Goal: Information Seeking & Learning: Learn about a topic

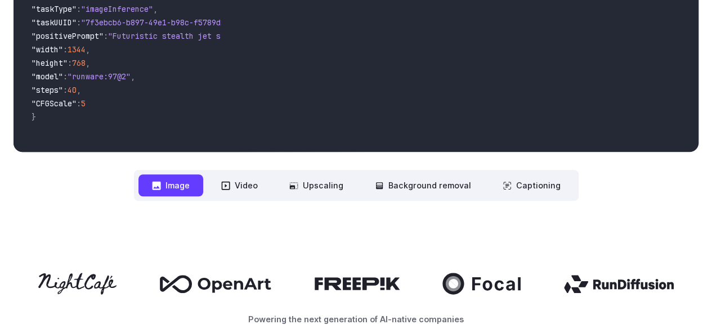
scroll to position [356, 0]
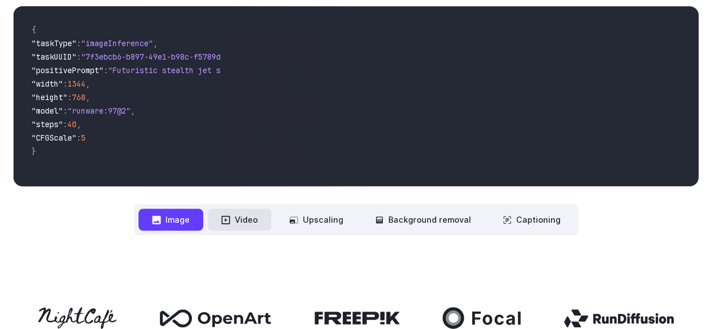
drag, startPoint x: 232, startPoint y: 205, endPoint x: 232, endPoint y: 211, distance: 6.2
click at [232, 209] on nav "**********" at bounding box center [356, 219] width 445 height 31
click at [233, 211] on button "Video" at bounding box center [240, 220] width 64 height 22
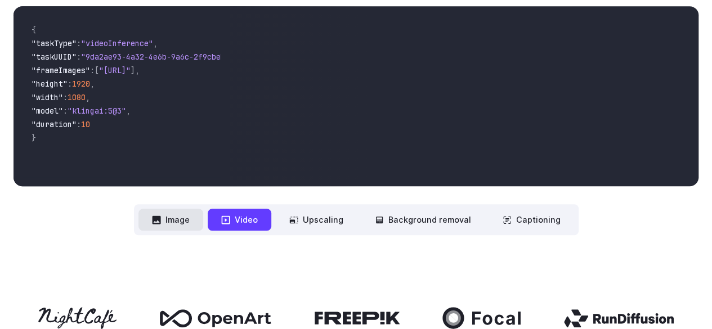
click at [172, 224] on button "Image" at bounding box center [170, 220] width 65 height 22
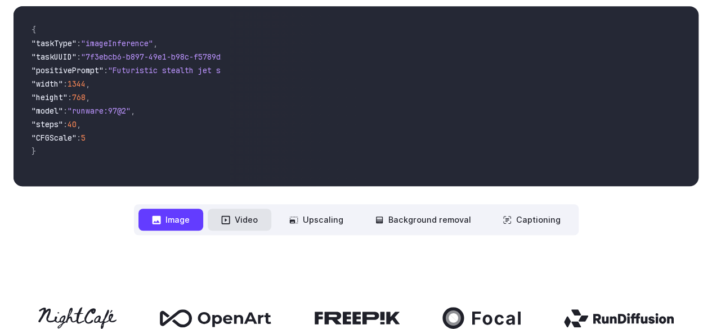
click at [243, 217] on button "Video" at bounding box center [240, 220] width 64 height 22
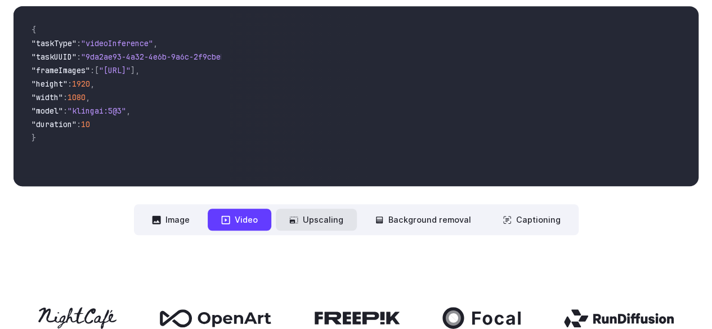
click at [298, 222] on icon at bounding box center [293, 220] width 9 height 9
click at [279, 218] on button "Upscaling" at bounding box center [316, 220] width 81 height 22
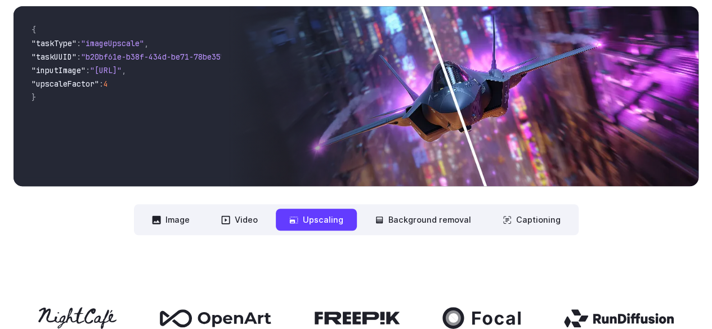
click at [297, 220] on icon at bounding box center [293, 220] width 9 height 9
click at [373, 218] on button "Background removal" at bounding box center [422, 220] width 123 height 22
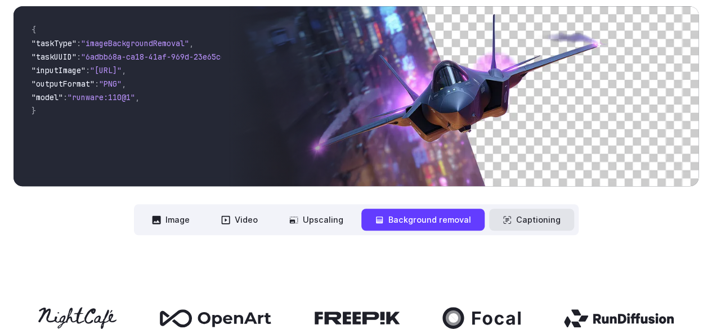
click at [489, 223] on button "Captioning" at bounding box center [531, 220] width 85 height 22
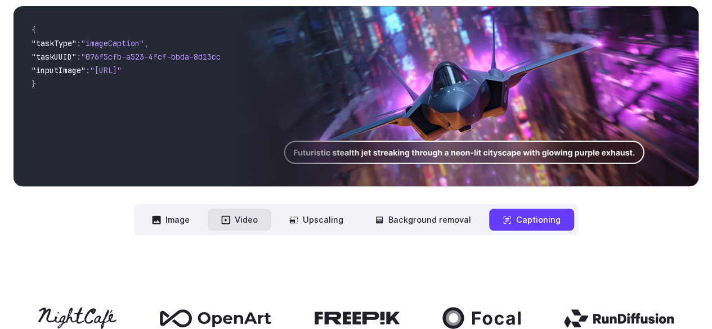
click at [266, 217] on button "Video" at bounding box center [240, 220] width 64 height 22
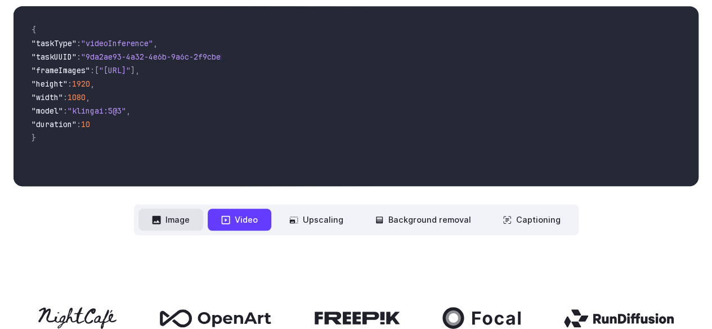
click at [179, 211] on button "Image" at bounding box center [170, 220] width 65 height 22
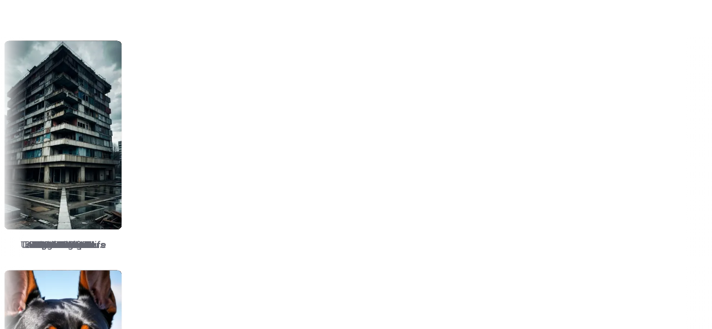
scroll to position [1388, 0]
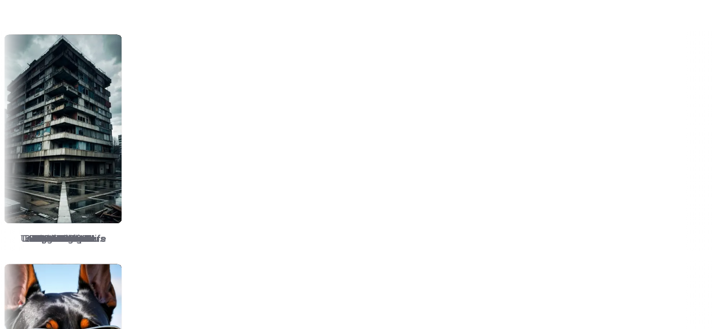
click at [411, 223] on div "TrueSketch Detail Tweaker Tales of Digital Life MOHAWK Unstable Diffusers Pictu…" at bounding box center [356, 140] width 712 height 221
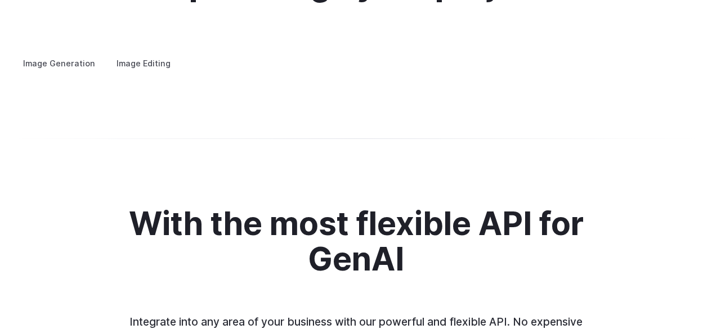
scroll to position [2139, 0]
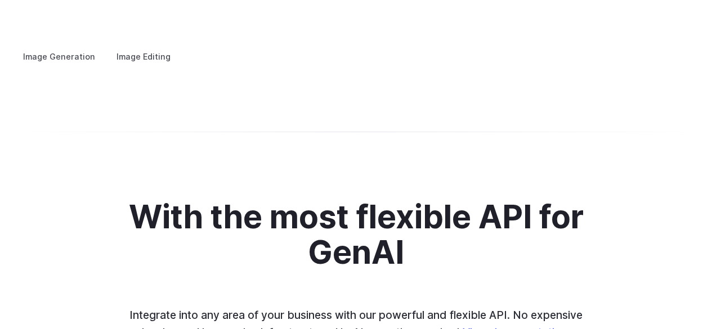
click at [0, 0] on summary "Concept design" at bounding box center [0, 0] width 0 height 0
click at [0, 0] on summary "Creative styling" at bounding box center [0, 0] width 0 height 0
click at [0, 0] on summary "Architecture" at bounding box center [0, 0] width 0 height 0
click at [0, 0] on summary "Product design" at bounding box center [0, 0] width 0 height 0
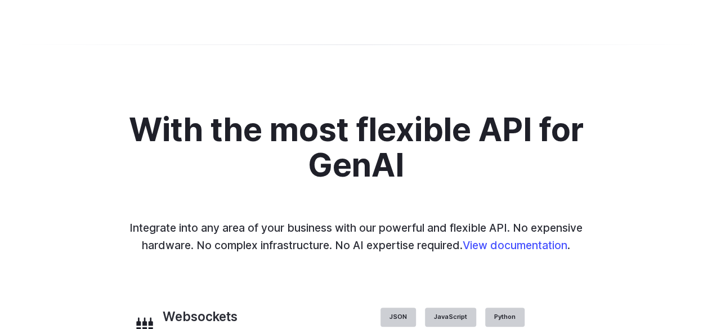
scroll to position [2232, 0]
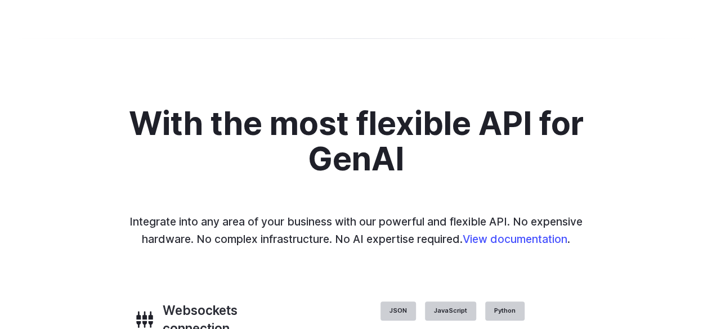
click at [0, 0] on details "Architecture Visualize architectural designs with ease, from initial sketches t…" at bounding box center [0, 0] width 0 height 0
click at [0, 0] on h3 "Architecture" at bounding box center [0, 0] width 0 height 0
drag, startPoint x: 52, startPoint y: 119, endPoint x: 195, endPoint y: 129, distance: 143.9
click at [0, 0] on p "Visualize architectural designs with ease, from initial sketches to detailed re…" at bounding box center [0, 0] width 0 height 0
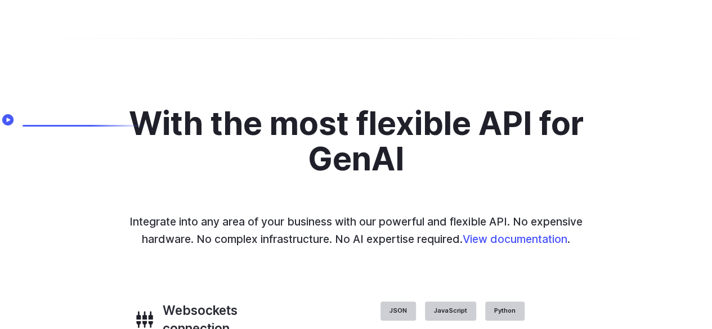
drag, startPoint x: 123, startPoint y: 132, endPoint x: 28, endPoint y: 118, distance: 96.6
click at [0, 0] on p "Visualize architectural designs with ease, from initial sketches to detailed re…" at bounding box center [0, 0] width 0 height 0
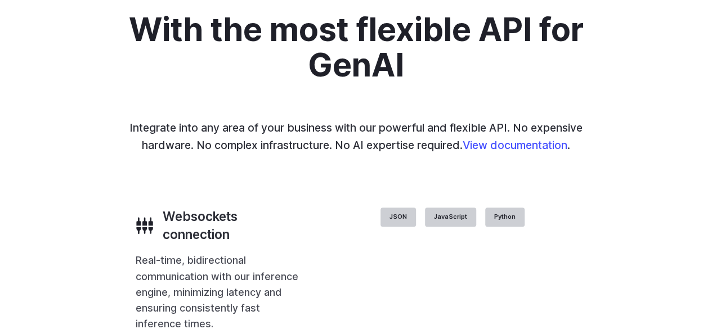
click at [0, 0] on h3 "Personalized assets" at bounding box center [0, 0] width 0 height 0
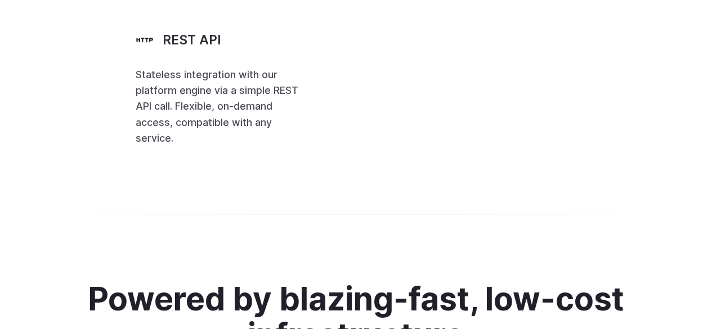
scroll to position [2758, 0]
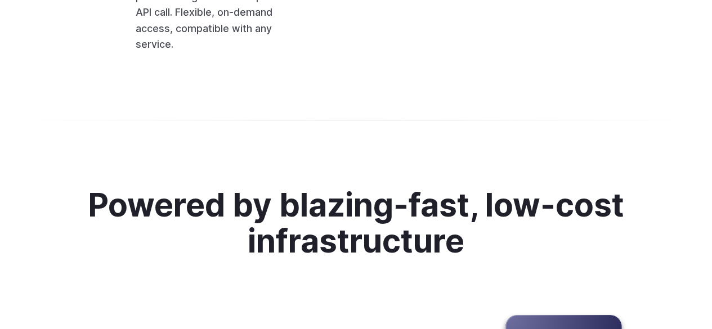
drag, startPoint x: 537, startPoint y: 66, endPoint x: 502, endPoint y: 68, distance: 35.0
drag, startPoint x: 393, startPoint y: 66, endPoint x: 400, endPoint y: 65, distance: 7.0
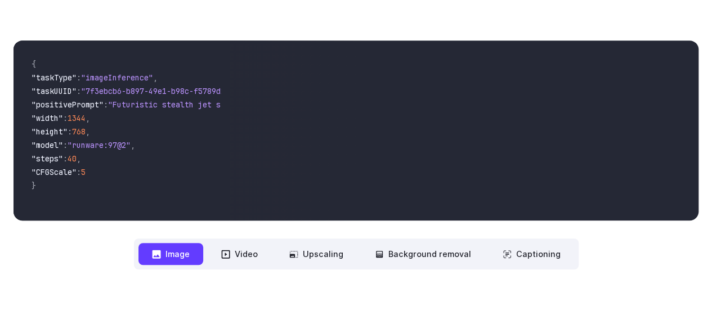
scroll to position [0, 0]
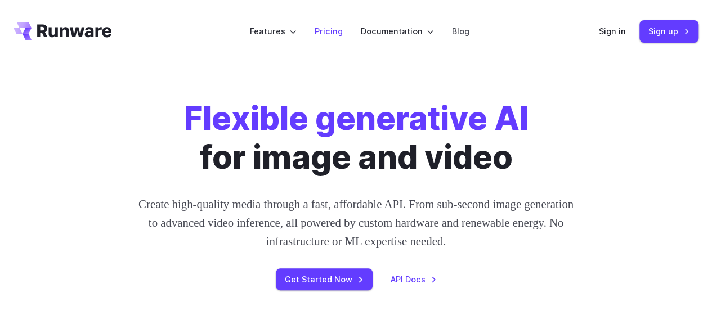
click at [332, 30] on link "Pricing" at bounding box center [329, 31] width 28 height 13
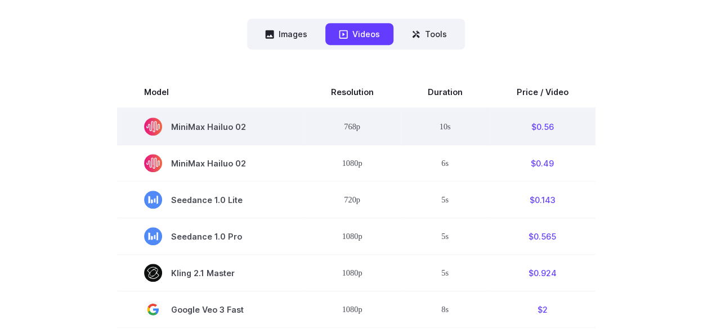
scroll to position [281, 0]
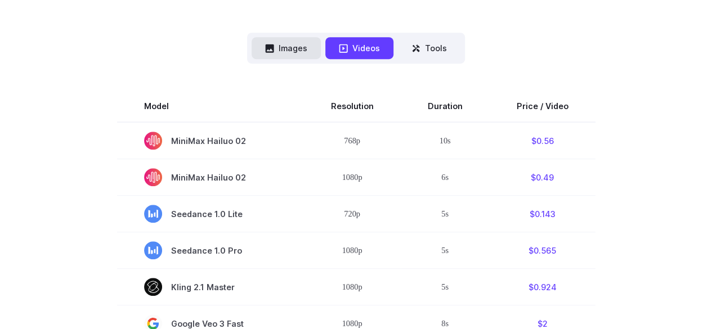
click at [297, 59] on button "Images" at bounding box center [286, 48] width 69 height 22
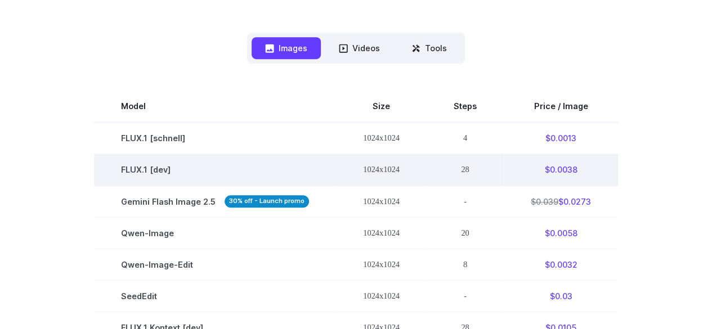
scroll to position [375, 0]
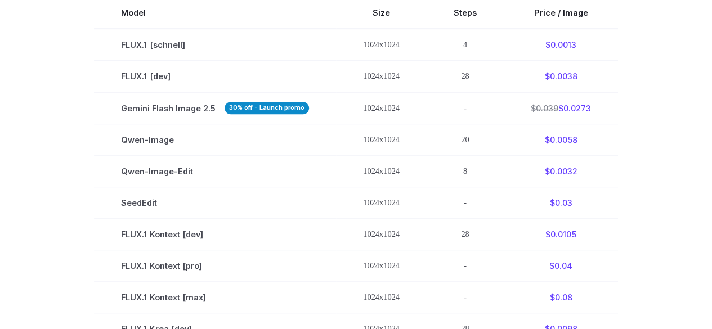
click at [648, 123] on section "Model Size Steps Price / Image FLUX.1 [schnell] 1024x1024 4 $0.0013 FLUX.1 [dev…" at bounding box center [356, 312] width 685 height 631
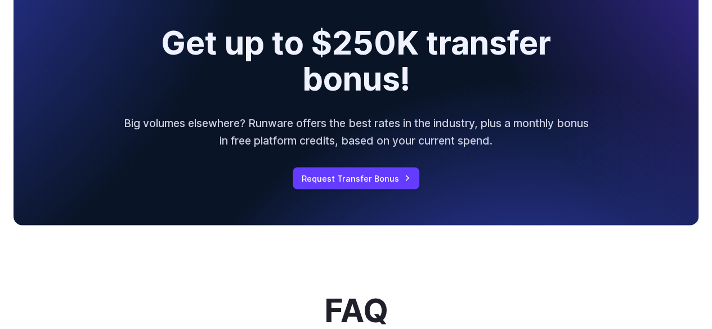
scroll to position [1126, 0]
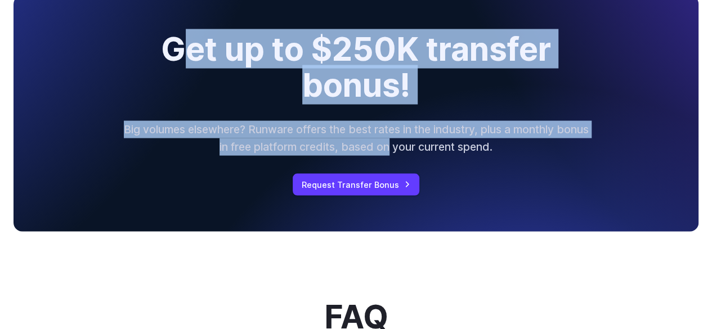
drag, startPoint x: 172, startPoint y: 78, endPoint x: 408, endPoint y: 171, distance: 253.0
click at [408, 171] on div "Get up to $250K transfer bonus! Big volumes elsewhere? Runware offers the best …" at bounding box center [356, 113] width 685 height 236
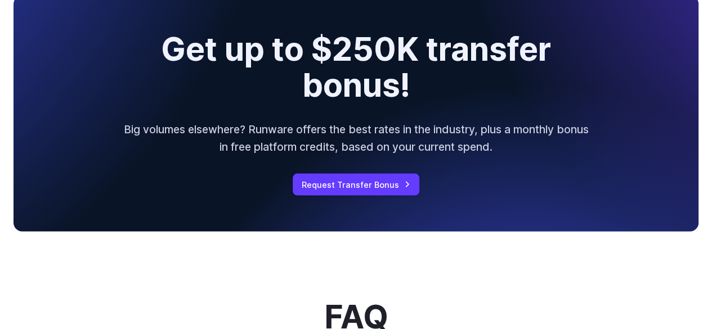
click at [414, 155] on p "Big volumes elsewhere? Runware offers the best rates in the industry, plus a mo…" at bounding box center [356, 138] width 468 height 34
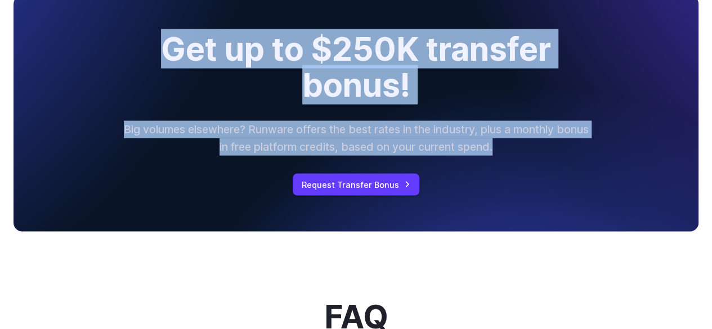
drag, startPoint x: 530, startPoint y: 174, endPoint x: 162, endPoint y: 83, distance: 378.7
click at [163, 83] on div "Get up to $250K transfer bonus! Big volumes elsewhere? Runware offers the best …" at bounding box center [356, 113] width 685 height 236
click at [161, 81] on h2 "Get up to $250K transfer bonus!" at bounding box center [356, 67] width 490 height 71
drag, startPoint x: 150, startPoint y: 66, endPoint x: 468, endPoint y: 163, distance: 333.0
click at [468, 163] on div "Get up to $250K transfer bonus! Big volumes elsewhere? Runware offers the best …" at bounding box center [356, 113] width 685 height 236
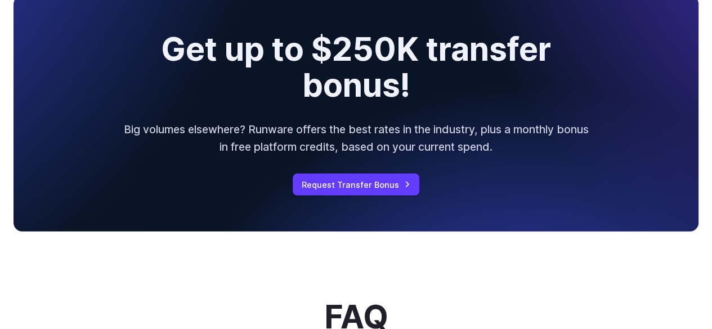
click at [472, 155] on p "Big volumes elsewhere? Runware offers the best rates in the industry, plus a mo…" at bounding box center [356, 138] width 468 height 34
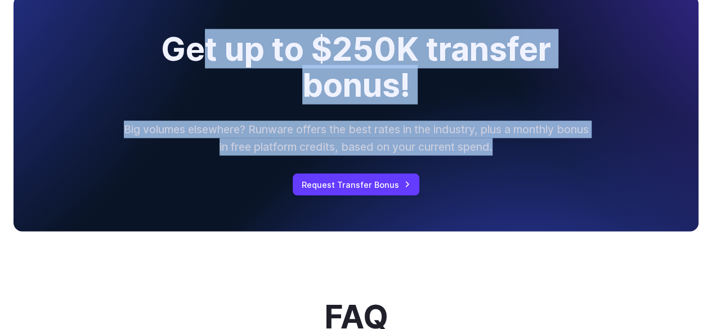
drag, startPoint x: 539, startPoint y: 170, endPoint x: 180, endPoint y: 56, distance: 376.9
click at [181, 56] on div "Get up to $250K transfer bonus! Big volumes elsewhere? Runware offers the best …" at bounding box center [356, 113] width 712 height 263
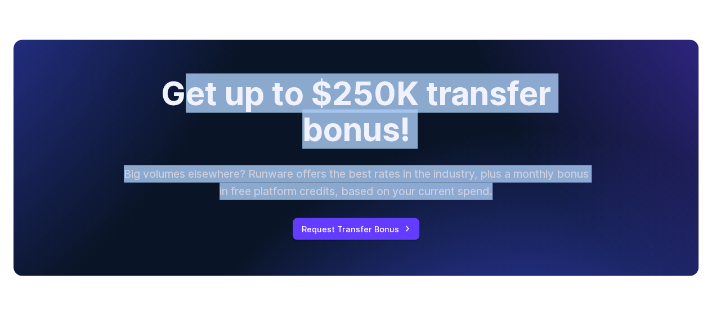
click at [180, 56] on div "Get up to $250K transfer bonus! Big volumes elsewhere? Runware offers the best …" at bounding box center [356, 157] width 712 height 263
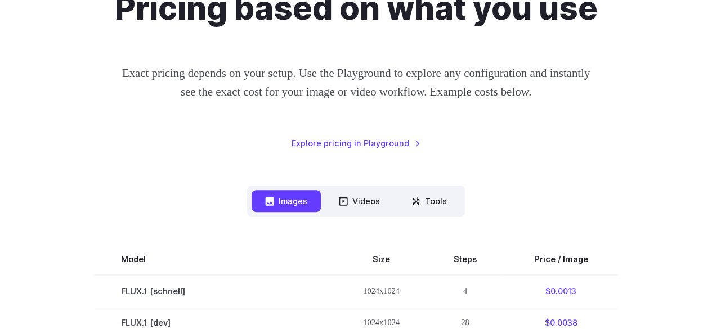
scroll to position [0, 0]
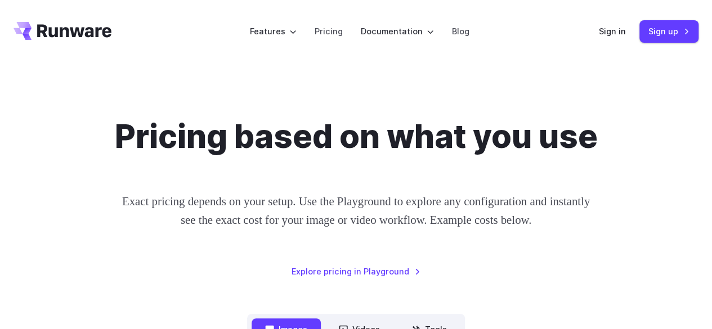
click at [437, 176] on div "Pricing based on what you use Exact pricing depends on your setup. Use the Play…" at bounding box center [356, 197] width 685 height 161
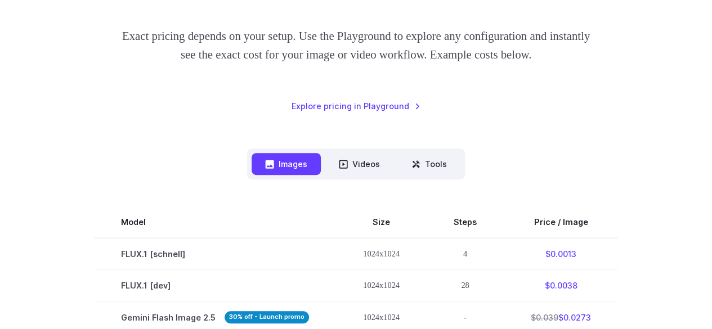
scroll to position [281, 0]
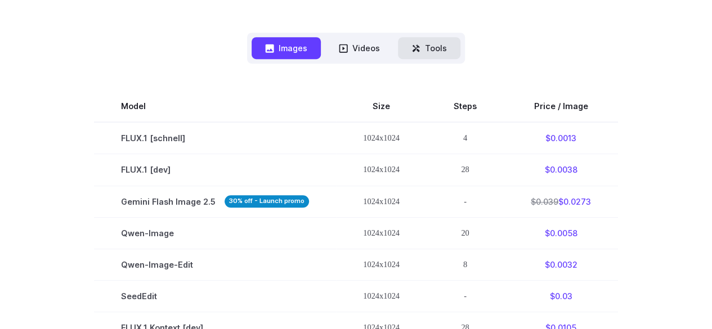
drag, startPoint x: 400, startPoint y: 55, endPoint x: 419, endPoint y: 71, distance: 24.7
click at [400, 55] on nav "Images Videos Tools ****** ****** *****" at bounding box center [356, 48] width 218 height 31
click at [422, 59] on button "Tools" at bounding box center [429, 48] width 62 height 22
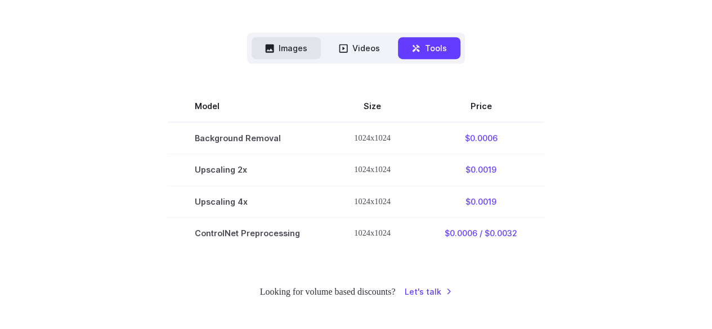
click at [304, 59] on button "Images" at bounding box center [286, 48] width 69 height 22
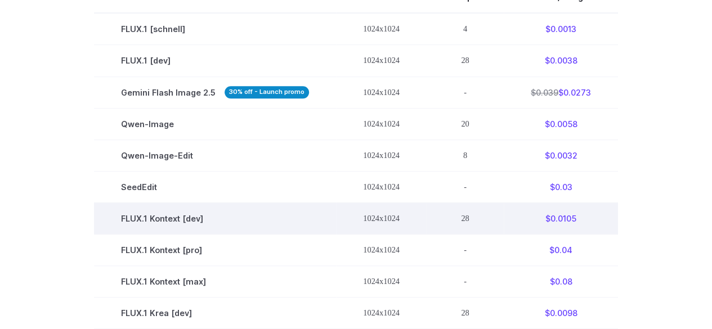
scroll to position [375, 0]
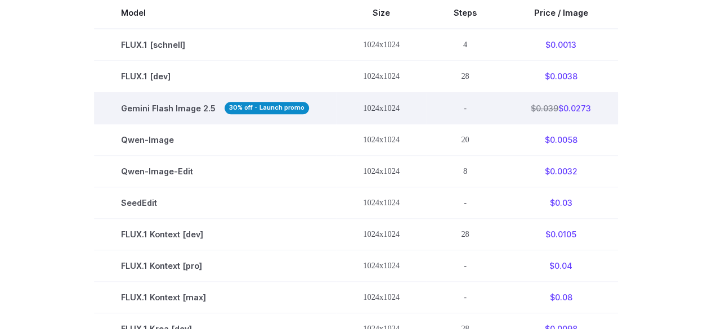
click at [280, 114] on strong "30% off - Launch promo" at bounding box center [267, 108] width 84 height 12
drag, startPoint x: 126, startPoint y: 128, endPoint x: 247, endPoint y: 123, distance: 121.1
click at [247, 115] on span "Gemini Flash Image 2.5 30% off - Launch promo" at bounding box center [215, 108] width 188 height 13
click at [230, 114] on strong "30% off - Launch promo" at bounding box center [267, 108] width 84 height 12
click at [210, 115] on span "Gemini Flash Image 2.5 30% off - Launch promo" at bounding box center [215, 108] width 188 height 13
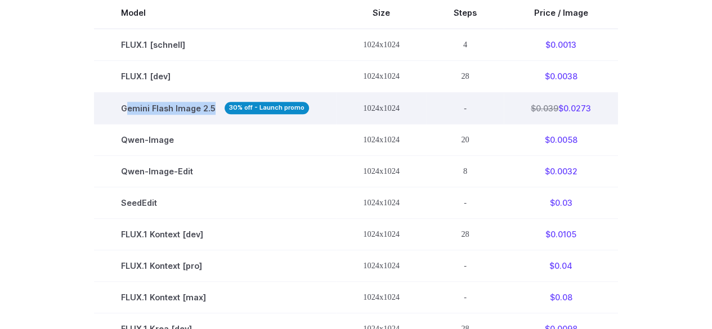
drag, startPoint x: 210, startPoint y: 127, endPoint x: 127, endPoint y: 127, distance: 82.7
click at [127, 115] on span "Gemini Flash Image 2.5 30% off - Launch promo" at bounding box center [215, 108] width 188 height 13
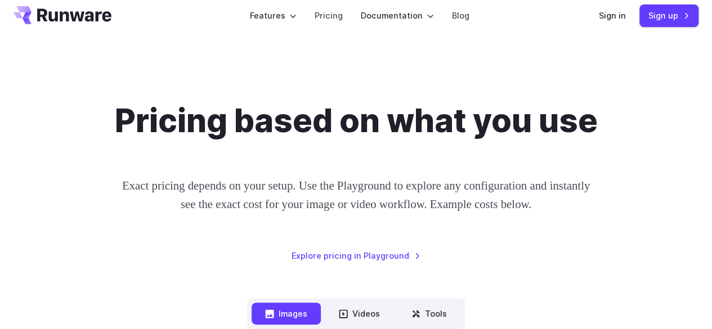
scroll to position [0, 0]
